Goal: Find specific page/section: Find specific page/section

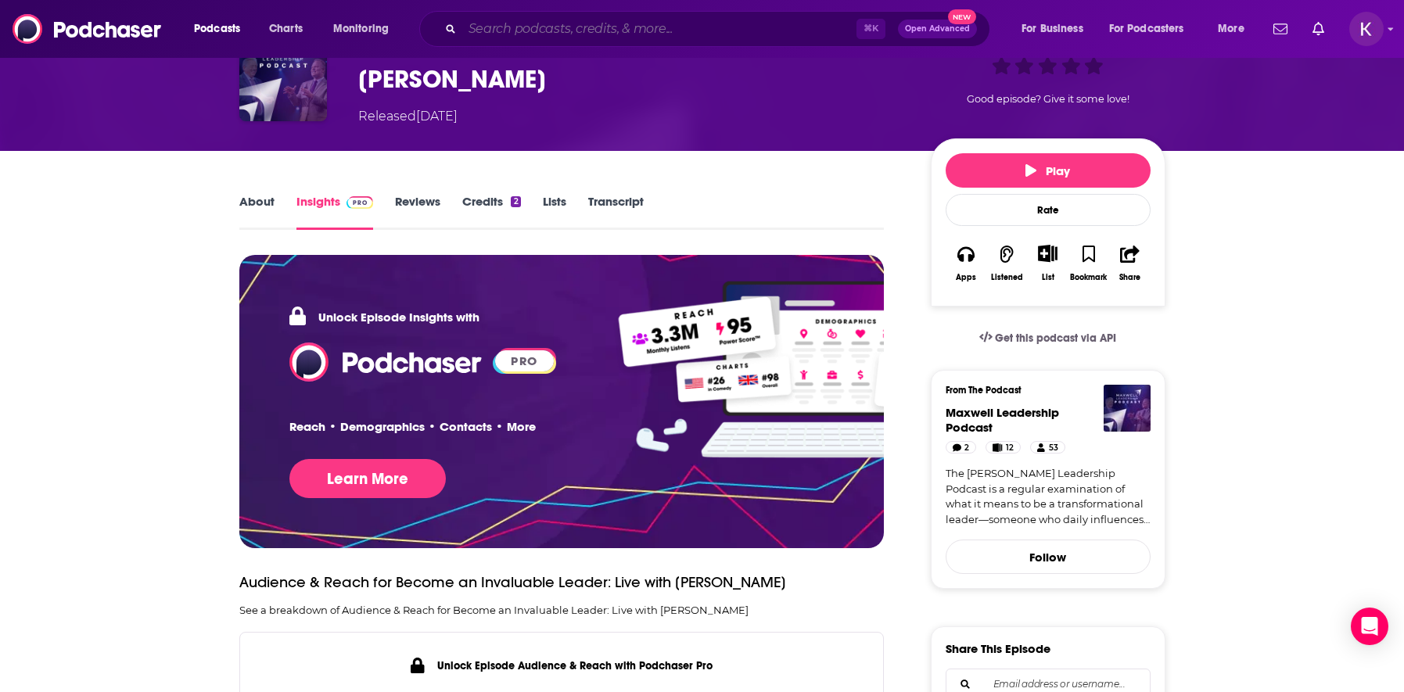
click at [576, 31] on input "Search podcasts, credits, & more..." at bounding box center [659, 28] width 394 height 25
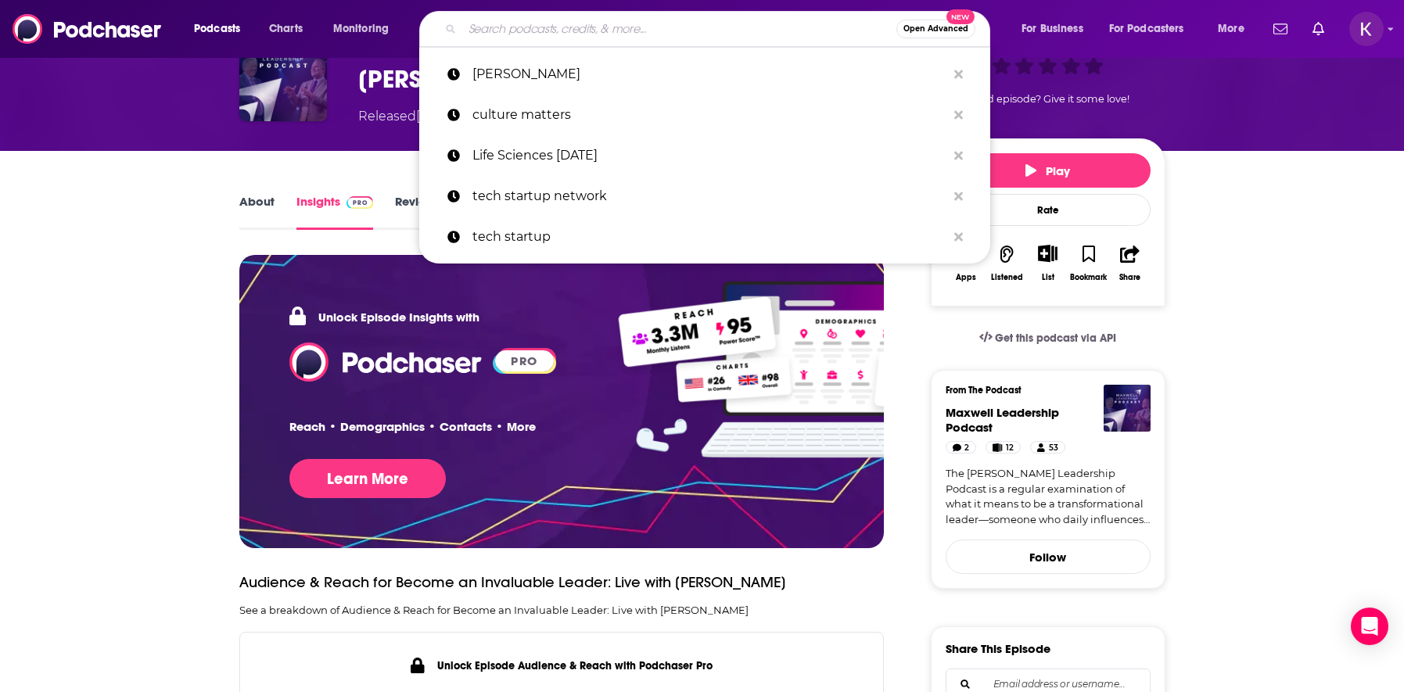
click at [737, 32] on input "Search podcasts, credits, & more..." at bounding box center [679, 28] width 434 height 25
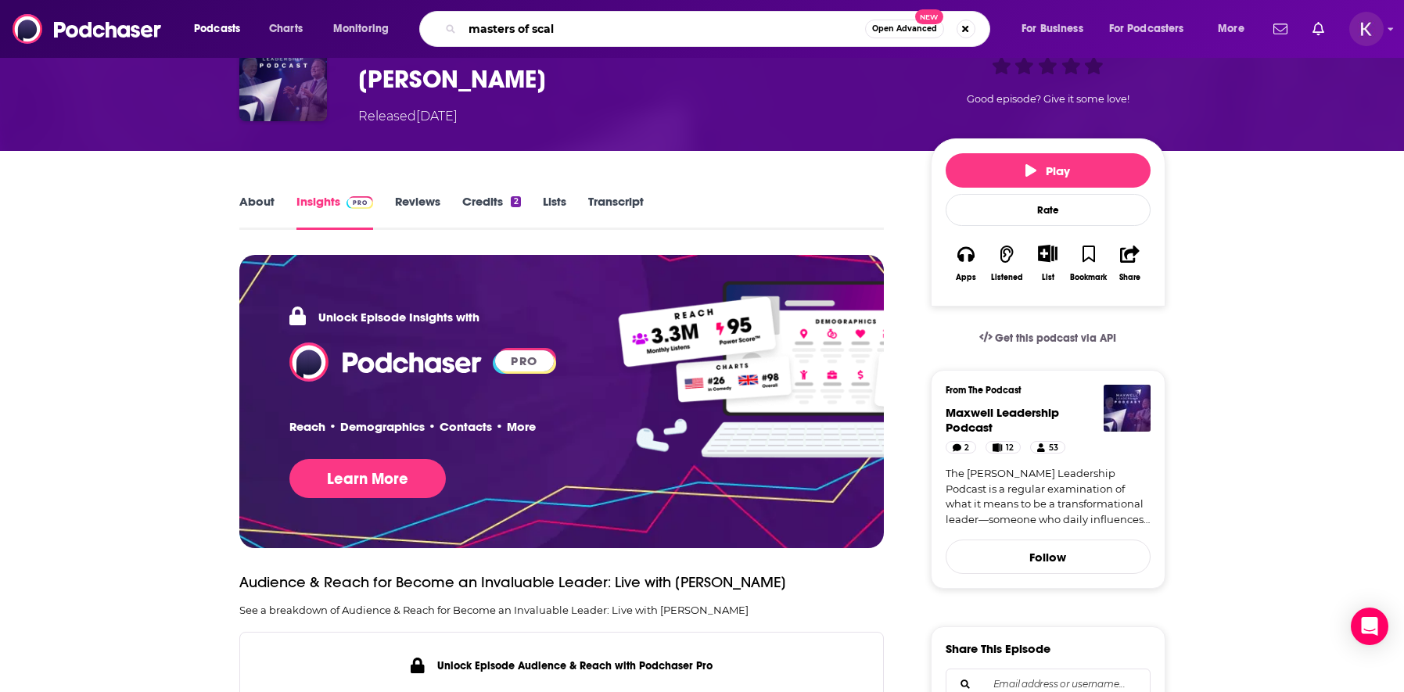
type input "masters of scale"
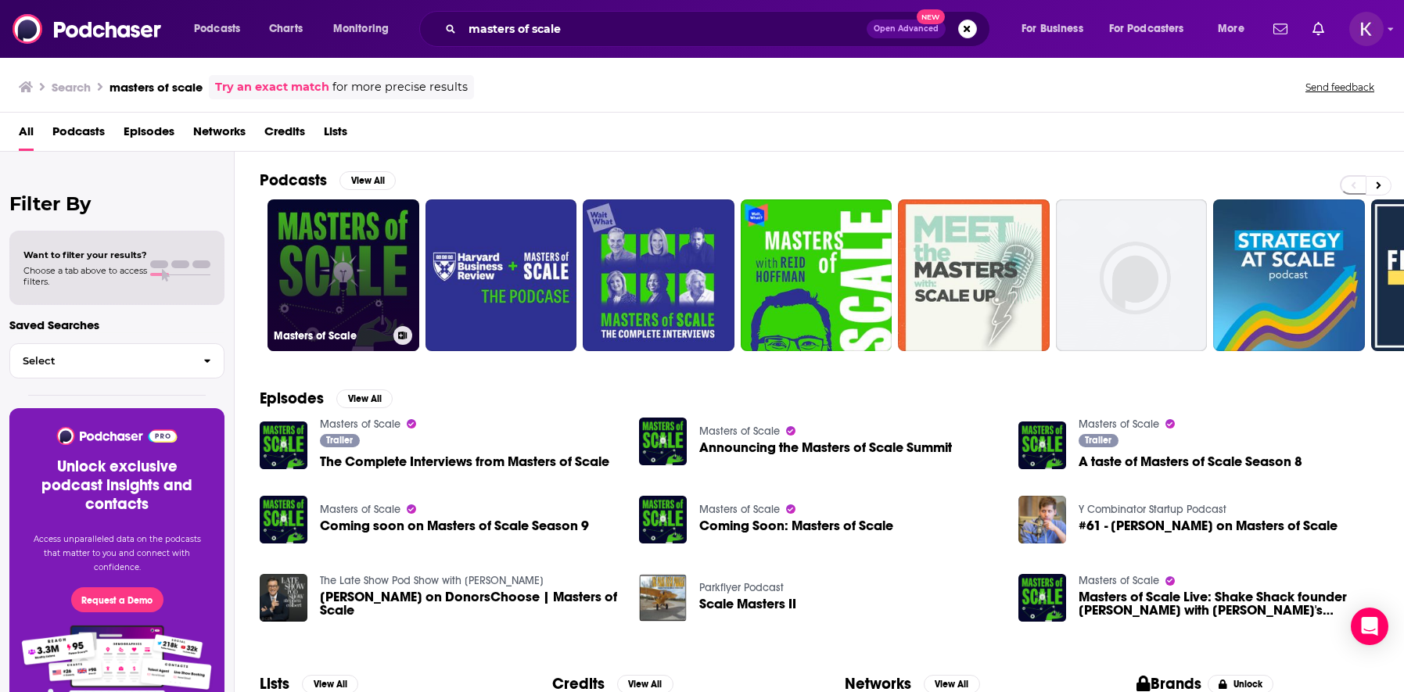
click at [354, 284] on link "Masters of Scale" at bounding box center [344, 275] width 152 height 152
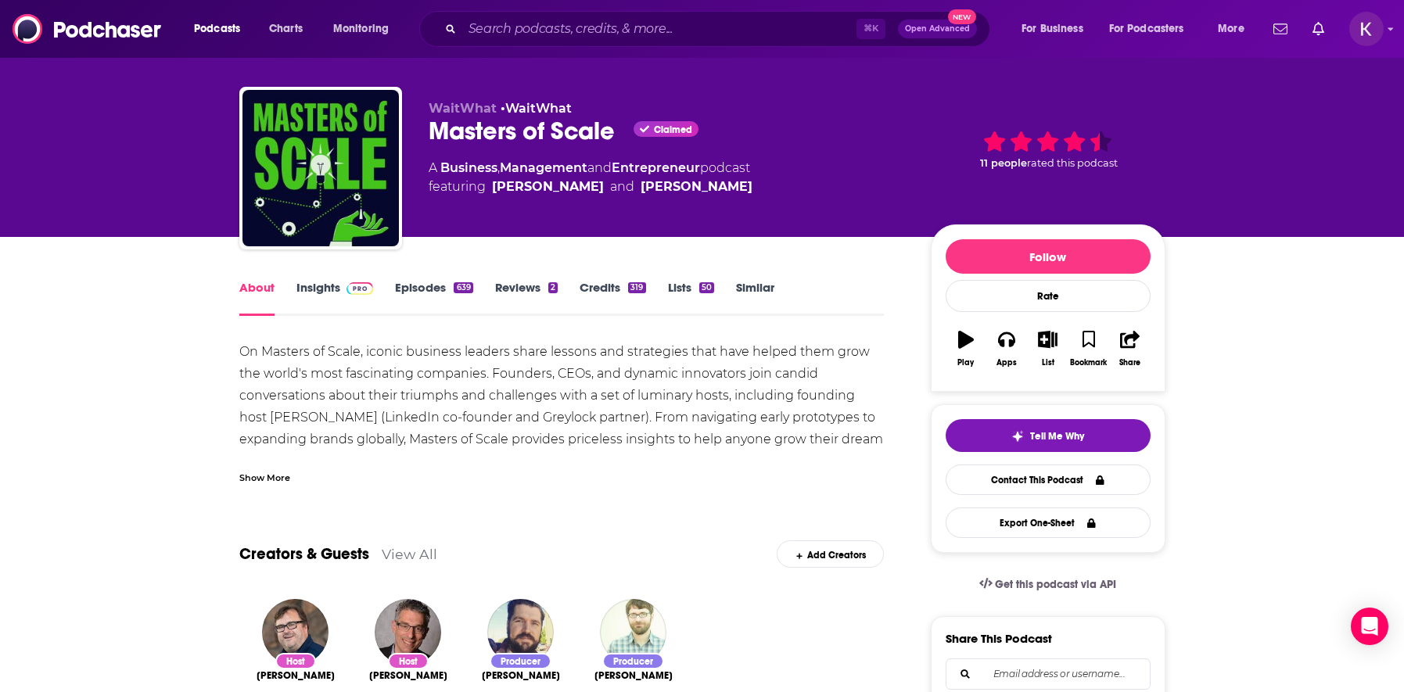
scroll to position [34, 0]
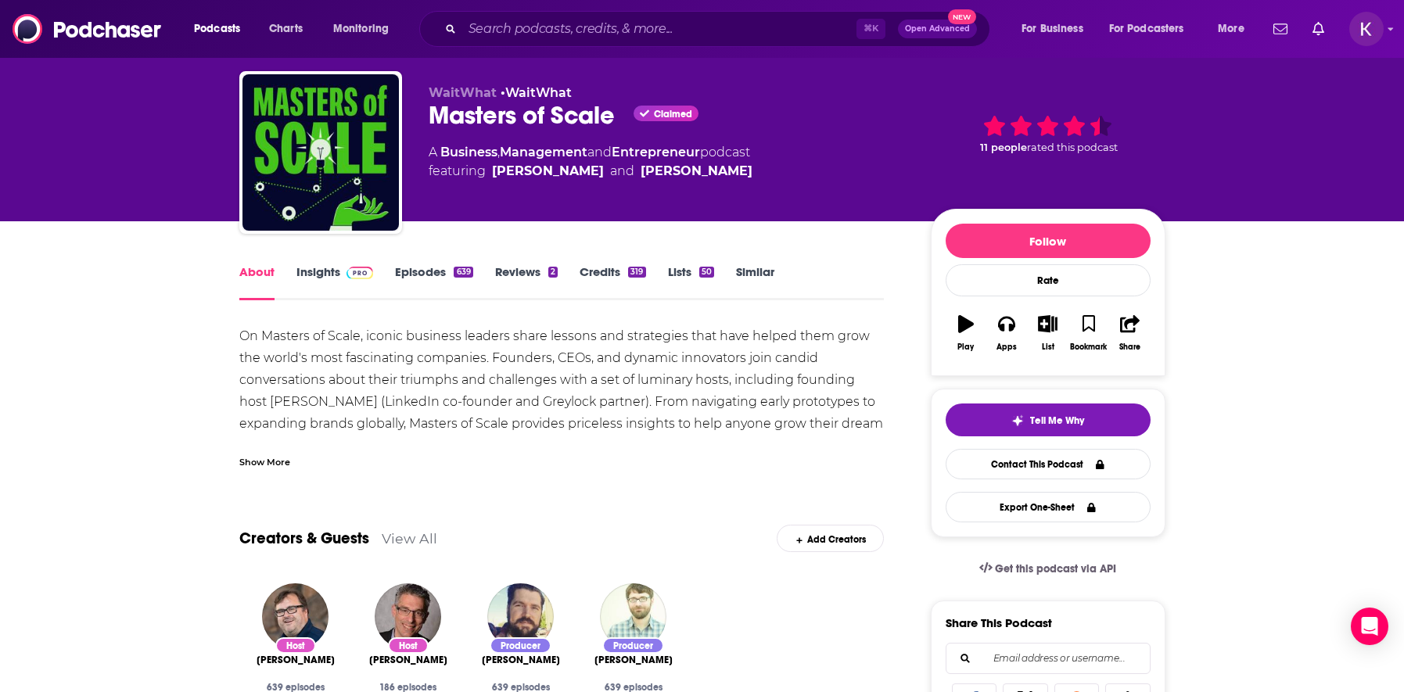
click at [258, 465] on div "Show More" at bounding box center [264, 461] width 51 height 15
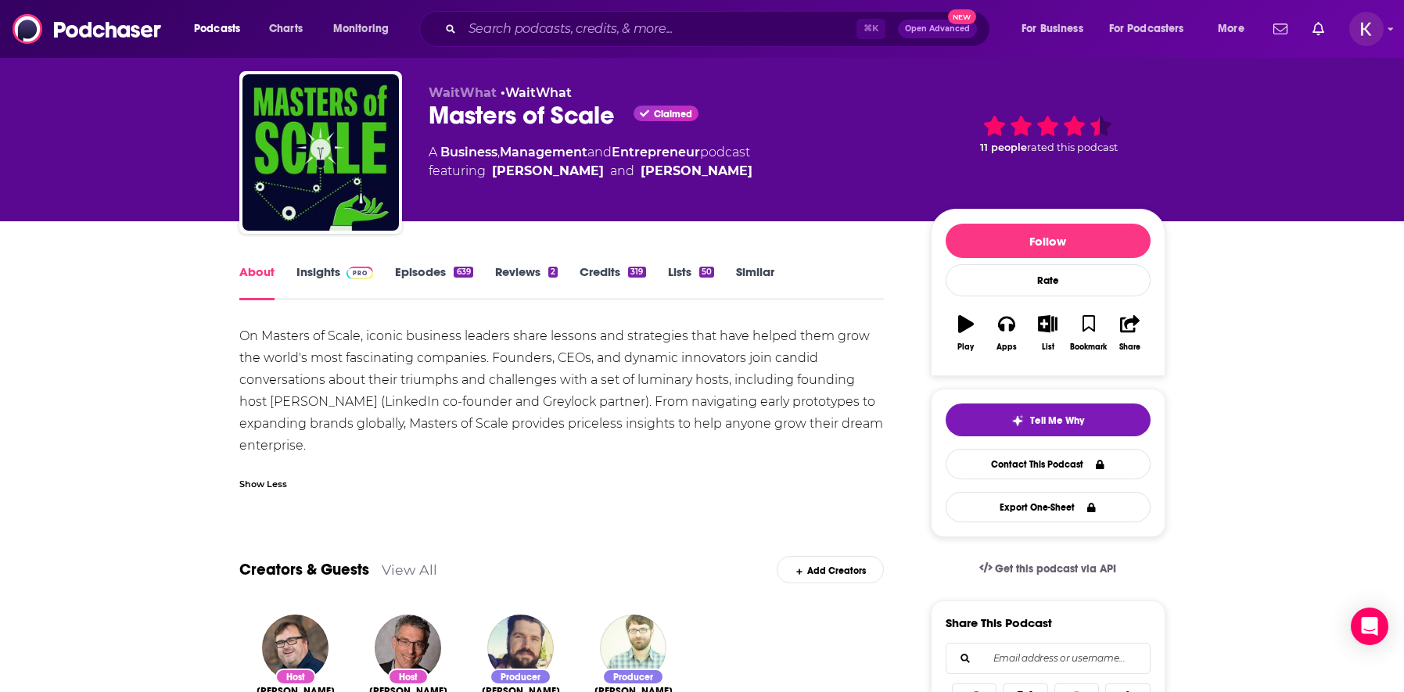
click at [329, 275] on link "Insights" at bounding box center [334, 282] width 77 height 36
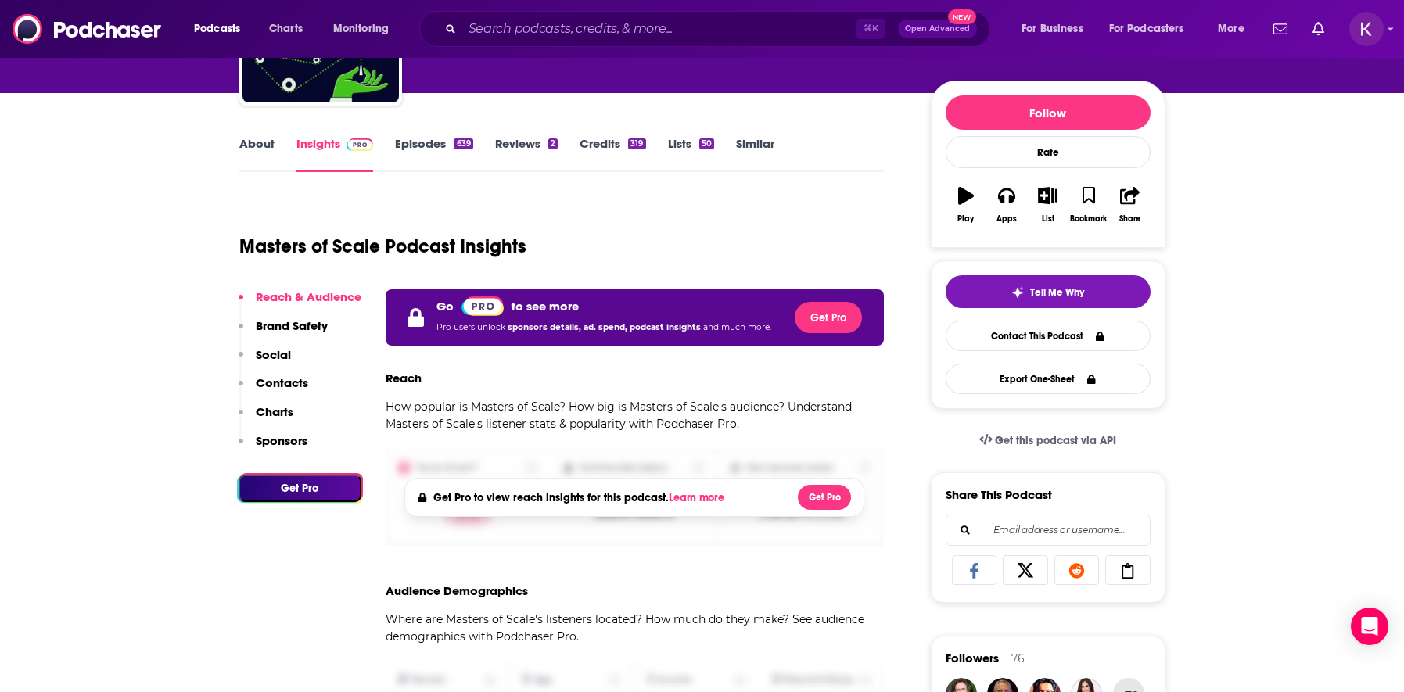
scroll to position [167, 0]
